Goal: Navigation & Orientation: Find specific page/section

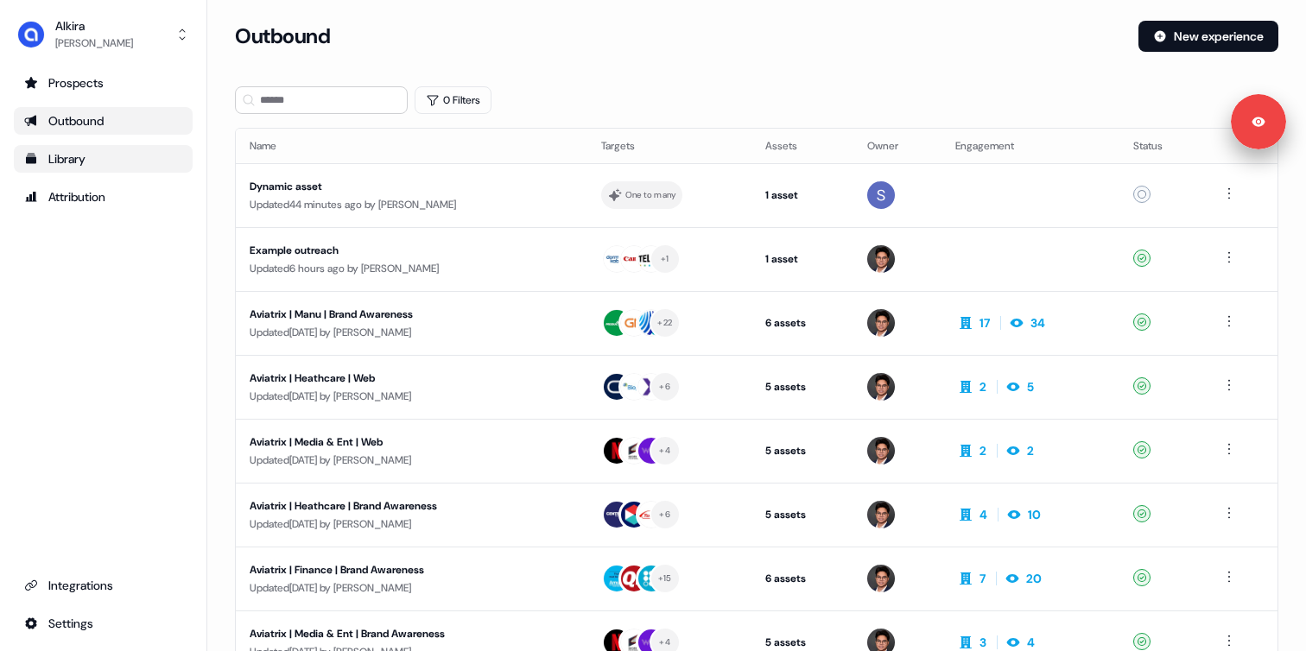
click at [77, 153] on div "Library" at bounding box center [103, 158] width 158 height 17
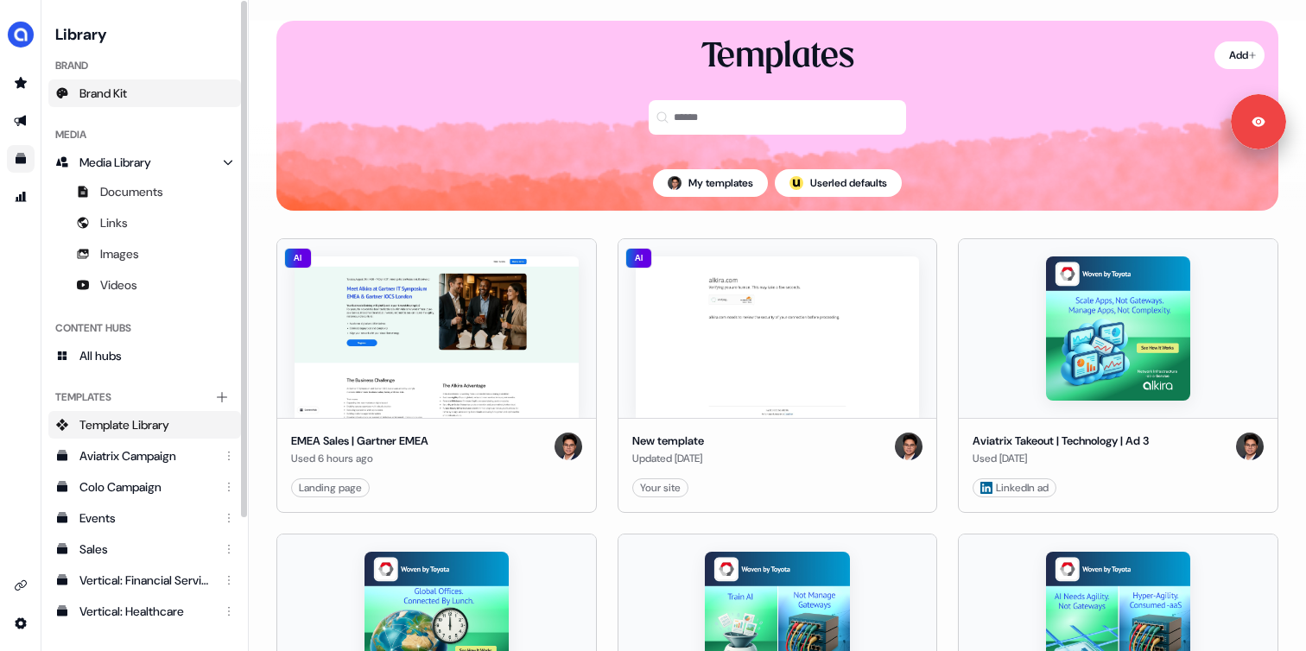
click at [150, 101] on link "Brand Kit" at bounding box center [144, 93] width 193 height 28
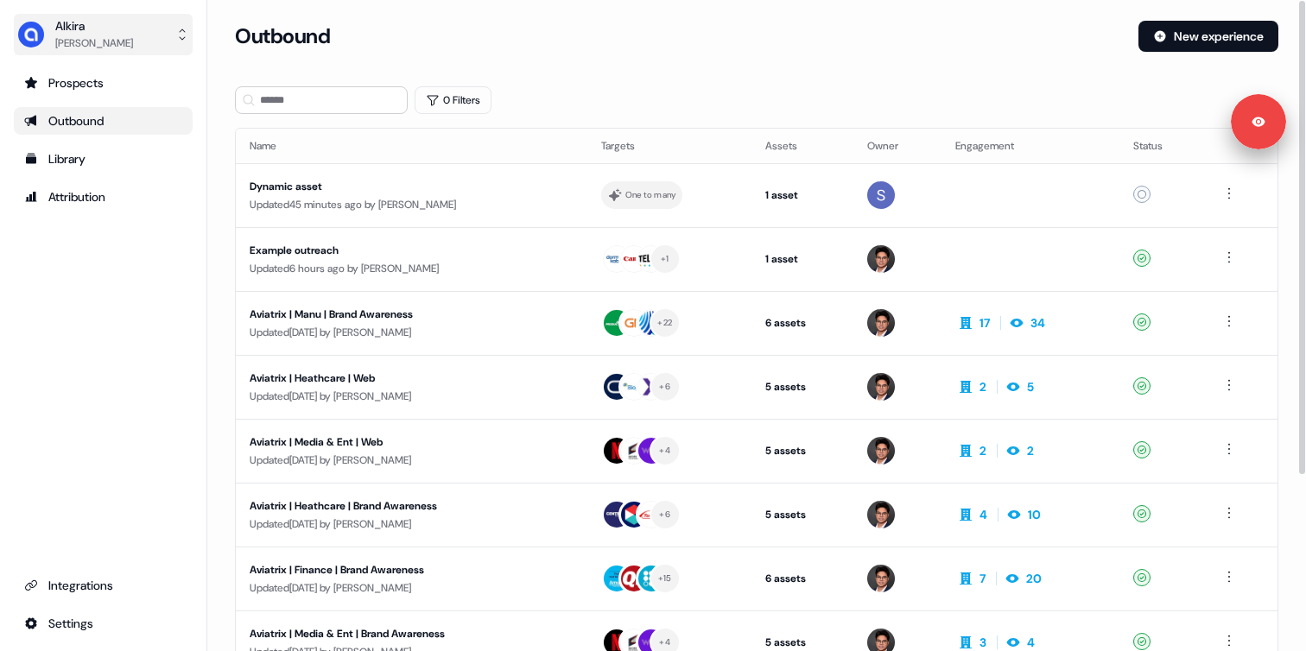
click at [140, 35] on button "[PERSON_NAME]" at bounding box center [103, 34] width 179 height 41
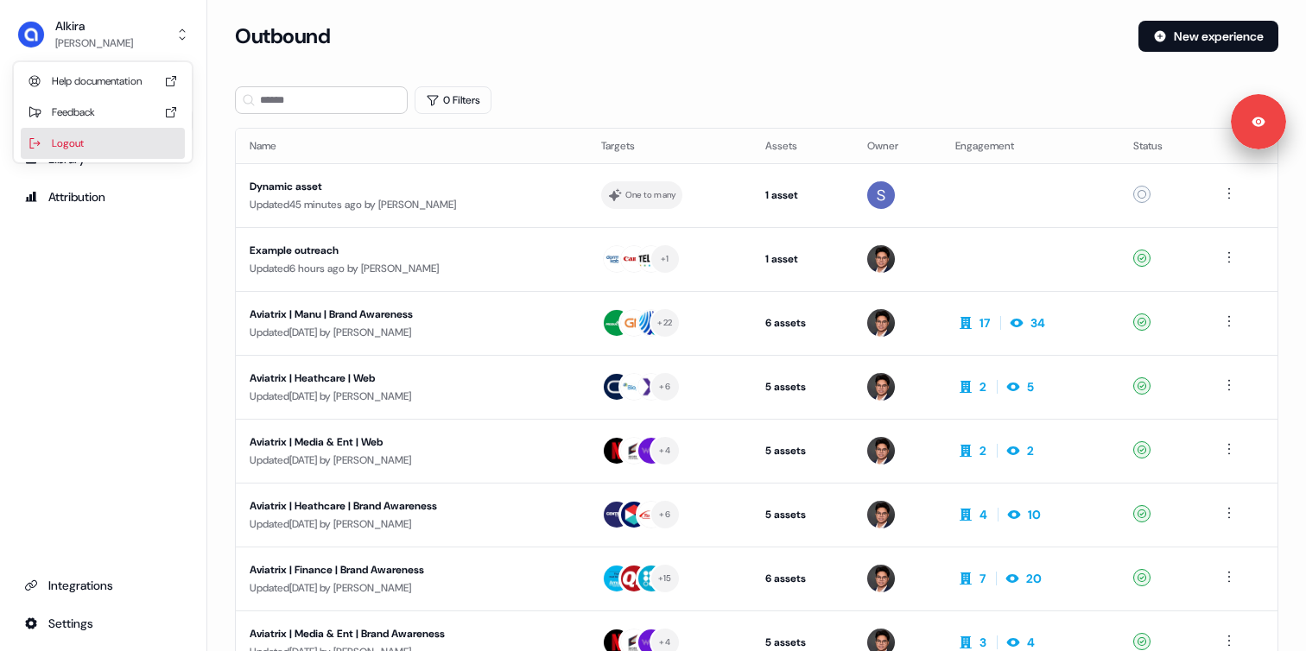
click at [105, 145] on div "Logout" at bounding box center [103, 143] width 164 height 31
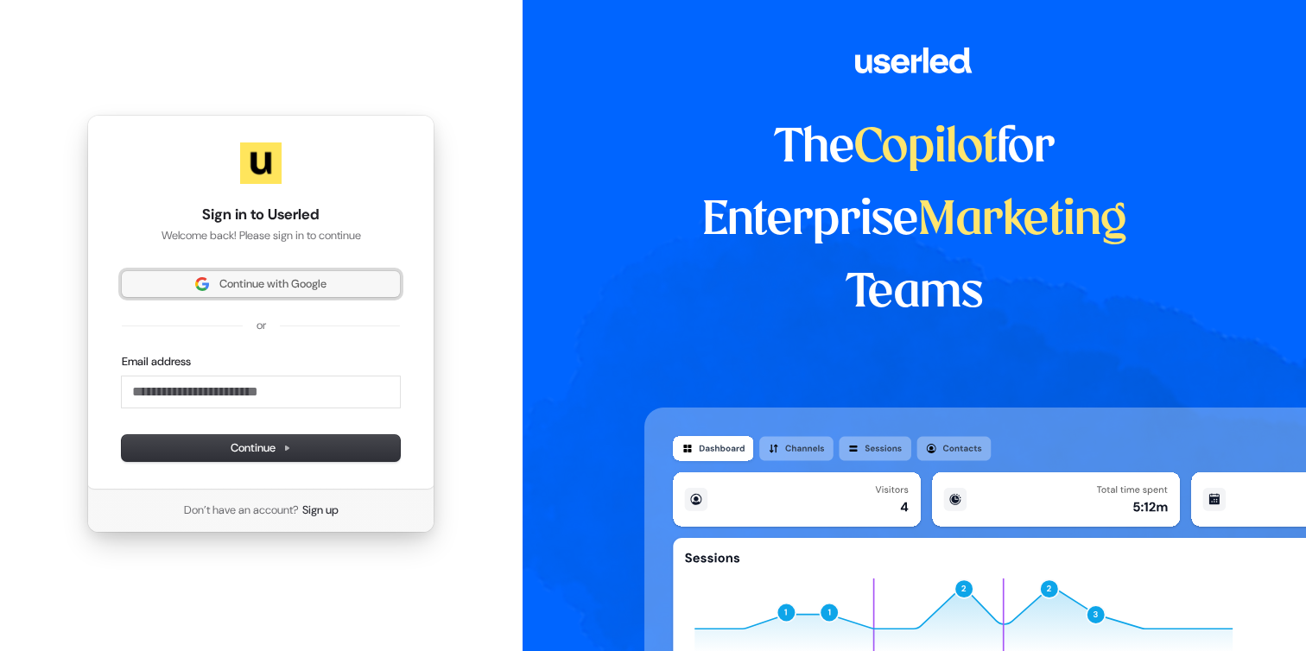
click at [257, 280] on span "Continue with Google" at bounding box center [272, 284] width 107 height 16
